Goal: Information Seeking & Learning: Learn about a topic

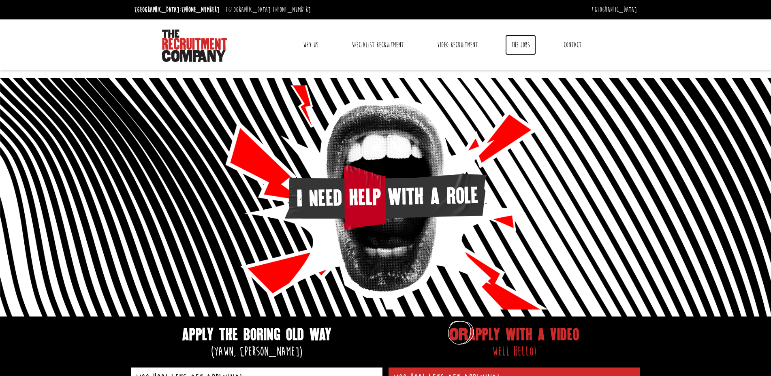
click at [525, 46] on link "The Jobs" at bounding box center [520, 45] width 31 height 20
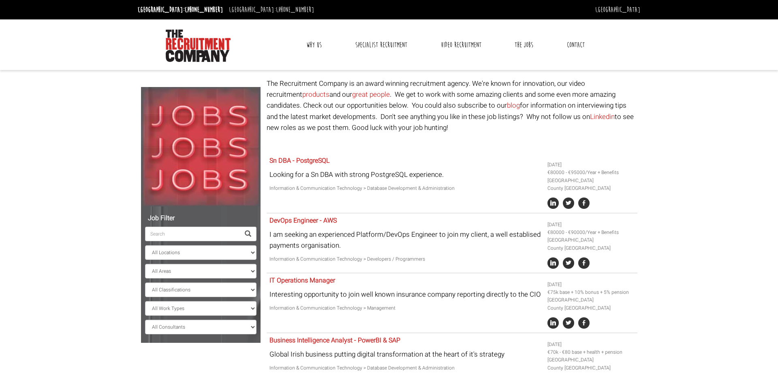
select select "[GEOGRAPHIC_DATA]"
